Goal: Task Accomplishment & Management: Manage account settings

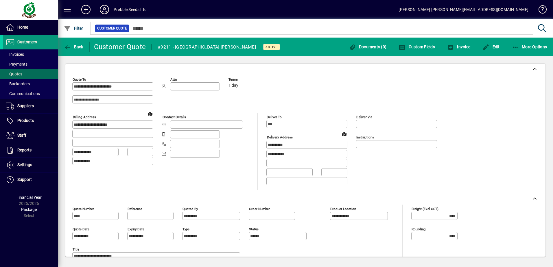
scroll to position [224, 0]
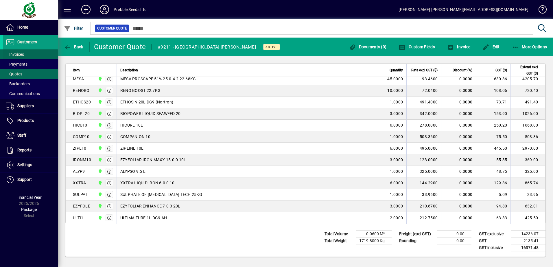
click at [24, 52] on span "Invoices" at bounding box center [15, 54] width 18 height 5
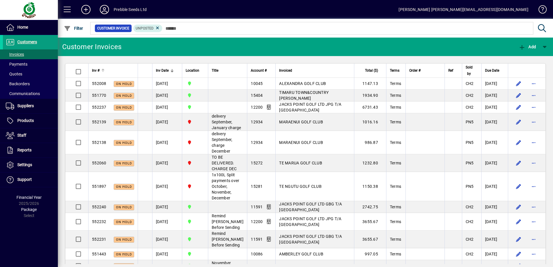
click at [103, 71] on div at bounding box center [103, 70] width 1 height 3
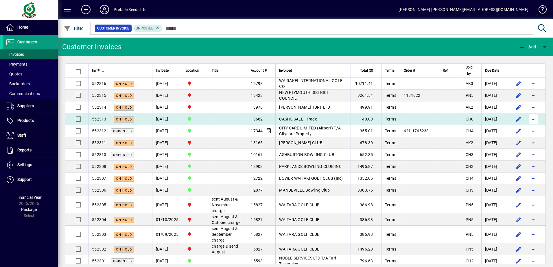
click at [529, 117] on span "button" at bounding box center [533, 119] width 14 height 14
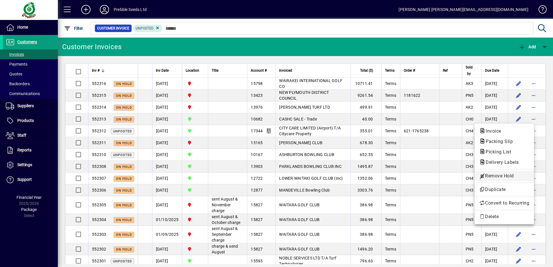
click at [491, 177] on span "Remove Hold" at bounding box center [504, 176] width 50 height 7
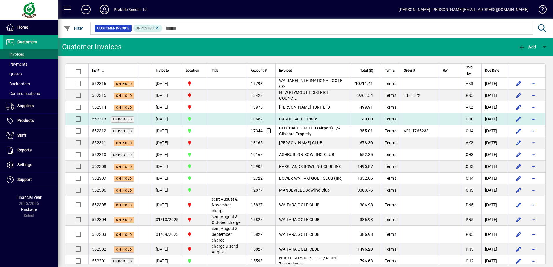
click at [283, 118] on span "CASHC SALE - Trade" at bounding box center [298, 119] width 38 height 5
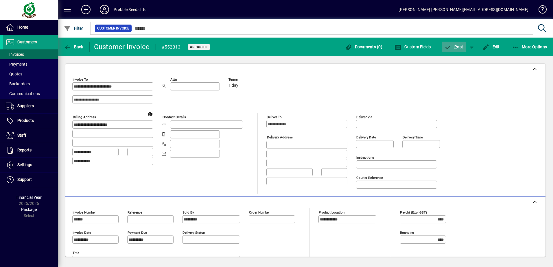
click at [455, 45] on span "P" at bounding box center [455, 47] width 3 height 5
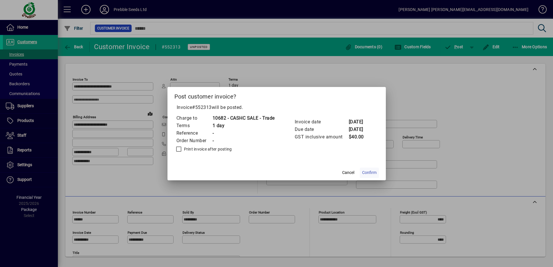
click at [366, 169] on span at bounding box center [368, 173] width 19 height 14
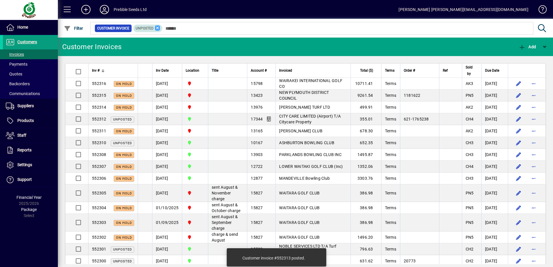
click at [157, 28] on icon at bounding box center [157, 27] width 5 height 5
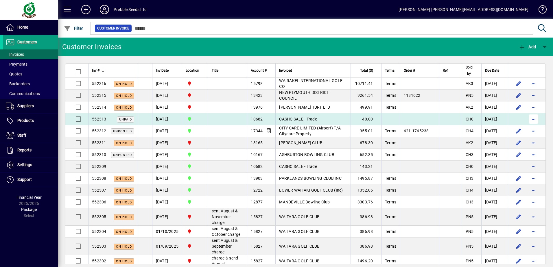
click at [527, 118] on span "button" at bounding box center [533, 119] width 14 height 14
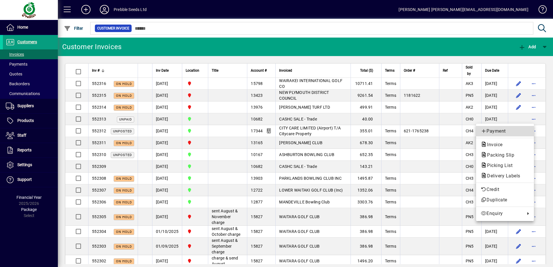
click at [489, 133] on span "Payment" at bounding box center [504, 131] width 49 height 7
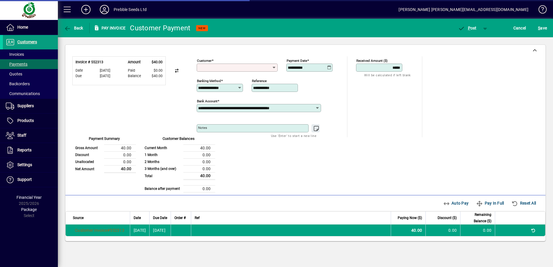
type input "**********"
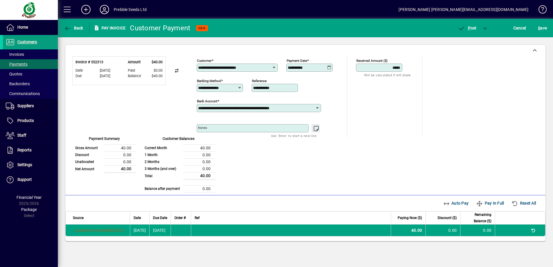
click at [241, 90] on icon at bounding box center [239, 88] width 4 height 5
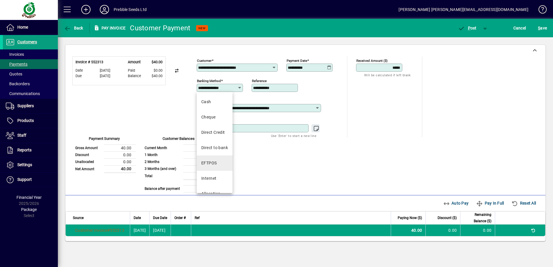
click at [217, 159] on mat-option "EFTPOS" at bounding box center [215, 162] width 36 height 15
type input "******"
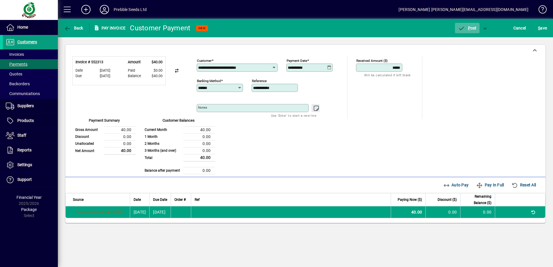
click at [470, 30] on button "P ost" at bounding box center [467, 28] width 25 height 10
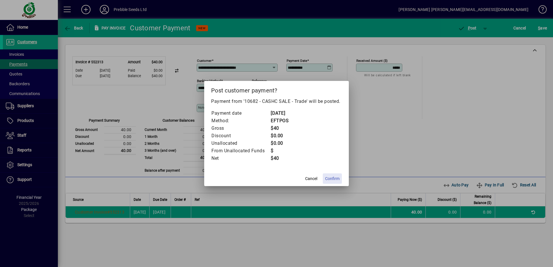
click at [334, 177] on span "Confirm" at bounding box center [332, 179] width 14 height 6
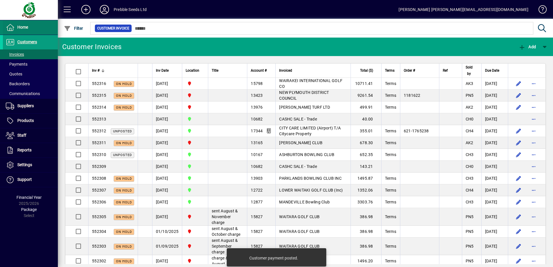
click at [25, 31] on span at bounding box center [30, 28] width 55 height 14
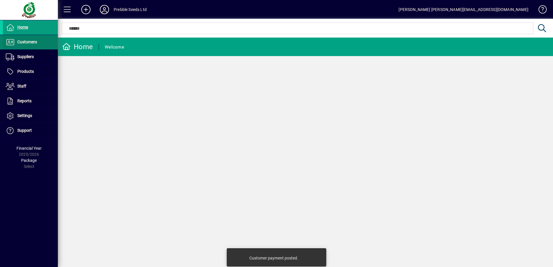
click at [29, 45] on span "Customers" at bounding box center [20, 42] width 34 height 7
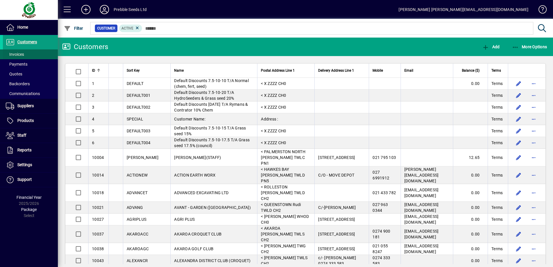
click at [31, 55] on span at bounding box center [30, 54] width 55 height 14
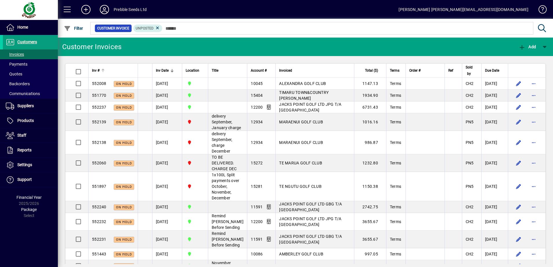
click at [103, 71] on div at bounding box center [103, 70] width 1 height 3
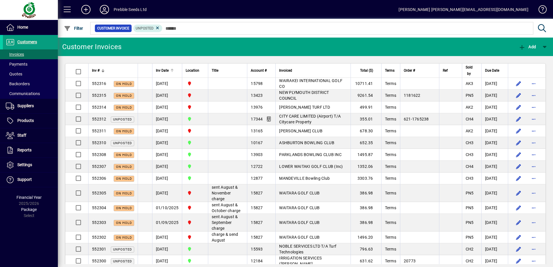
click at [171, 72] on div at bounding box center [171, 70] width 3 height 3
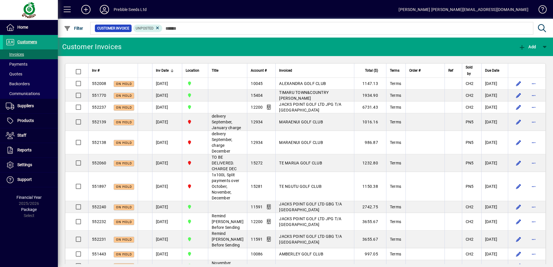
click at [171, 72] on div at bounding box center [171, 72] width 1 height 1
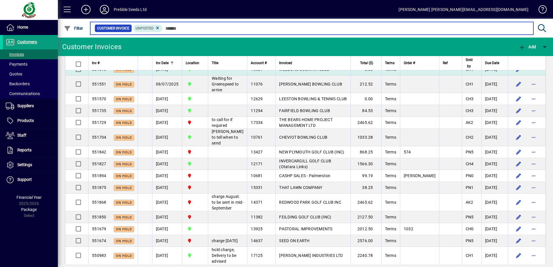
scroll to position [144, 0]
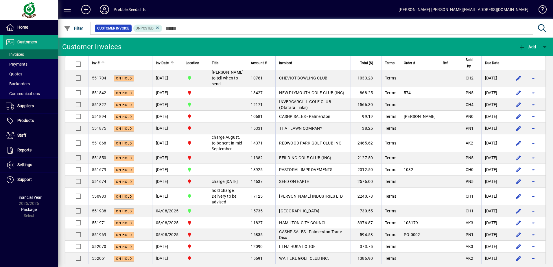
click at [103, 63] on div at bounding box center [103, 63] width 1 height 3
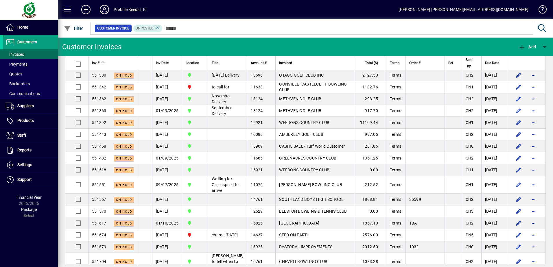
click at [103, 63] on div at bounding box center [103, 63] width 1 height 3
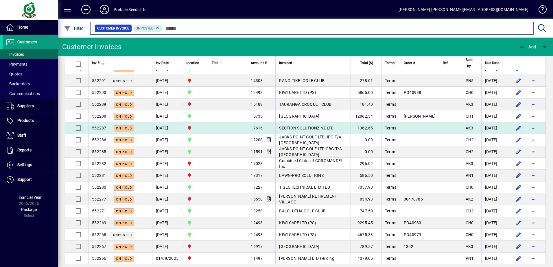
scroll to position [289, 0]
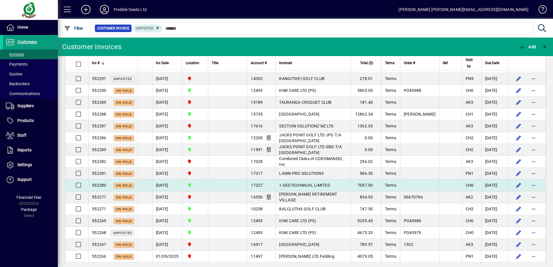
click at [279, 188] on span "1 GEOTECHNICAL LIMITED" at bounding box center [304, 185] width 51 height 5
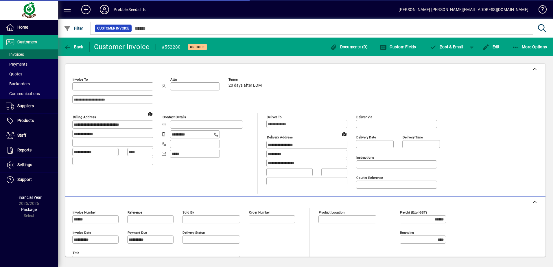
type input "**********"
type input "*********"
type input "**********"
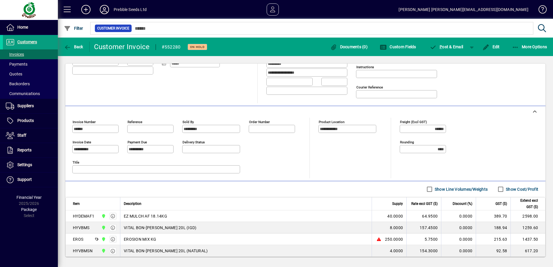
scroll to position [123, 0]
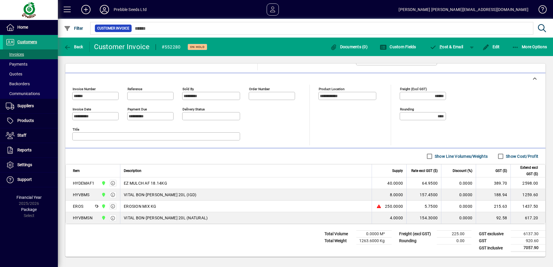
click at [36, 43] on span "Customers" at bounding box center [27, 42] width 20 height 5
